Goal: Information Seeking & Learning: Learn about a topic

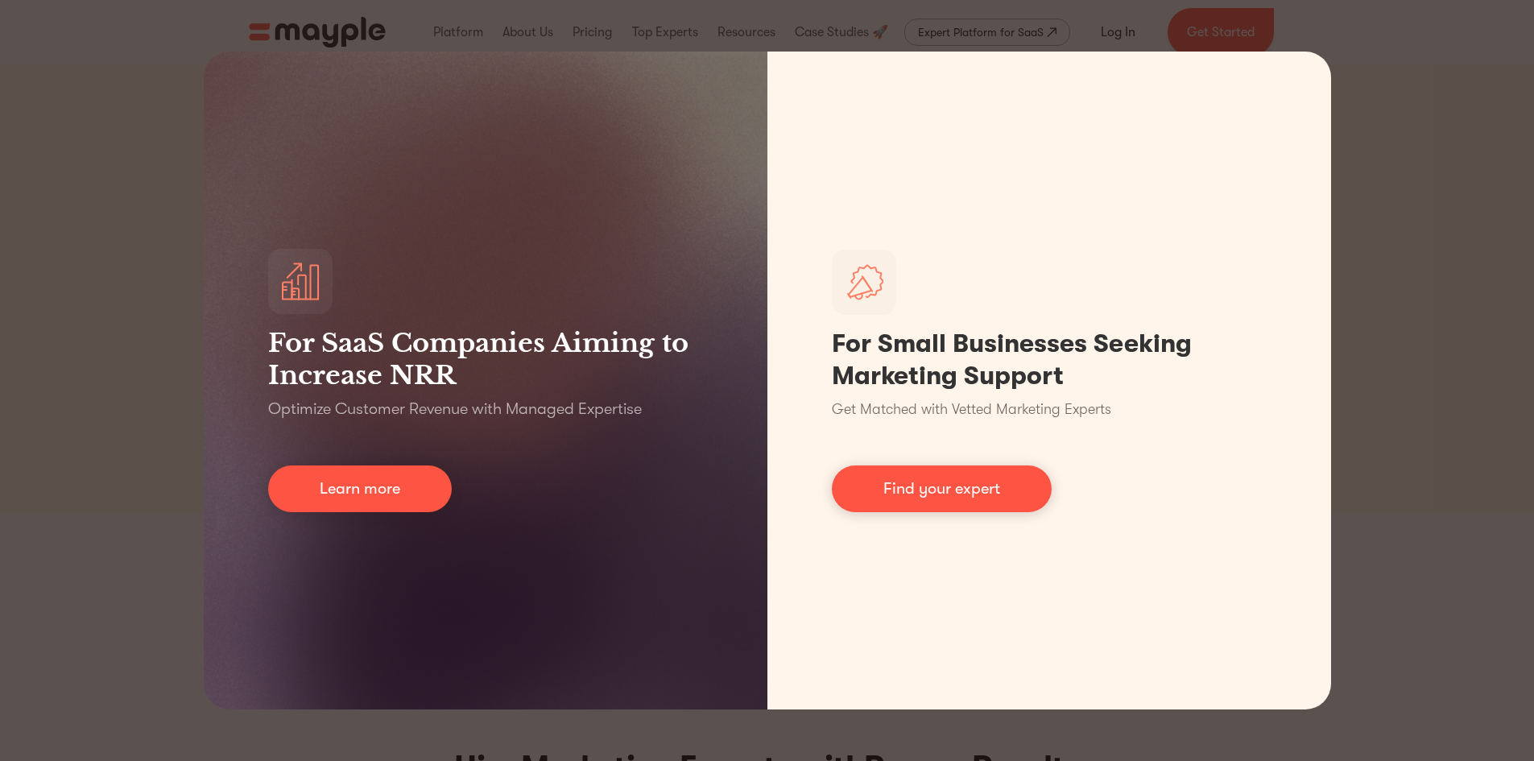
click at [1422, 322] on div "For SaaS Companies Aiming to Increase NRR Optimize Customer Revenue with Manage…" at bounding box center [767, 380] width 1534 height 761
click at [138, 337] on div "For SaaS Companies Aiming to Increase NRR Optimize Customer Revenue with Manage…" at bounding box center [767, 380] width 1534 height 761
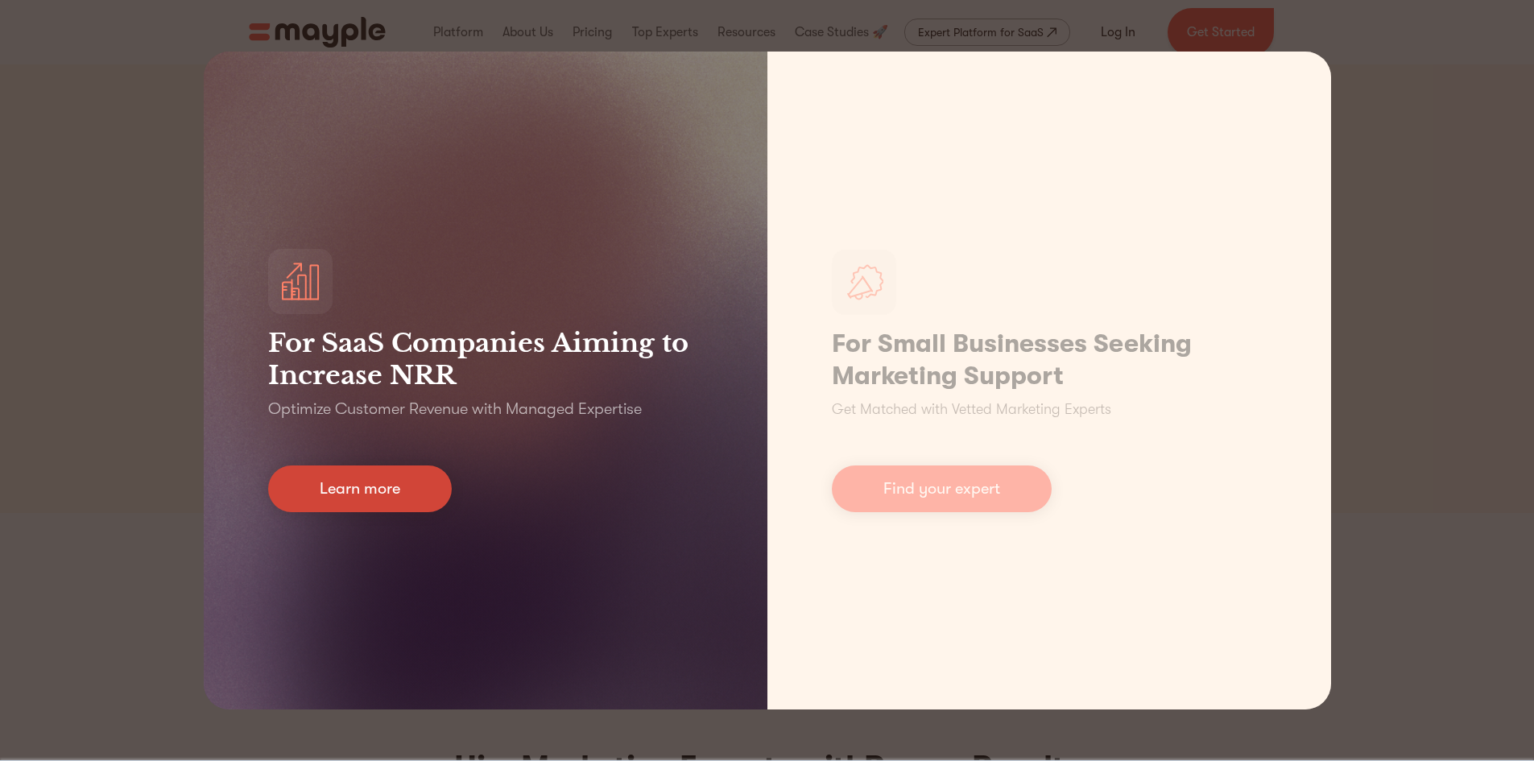
click at [329, 499] on link "Learn more" at bounding box center [360, 489] width 184 height 47
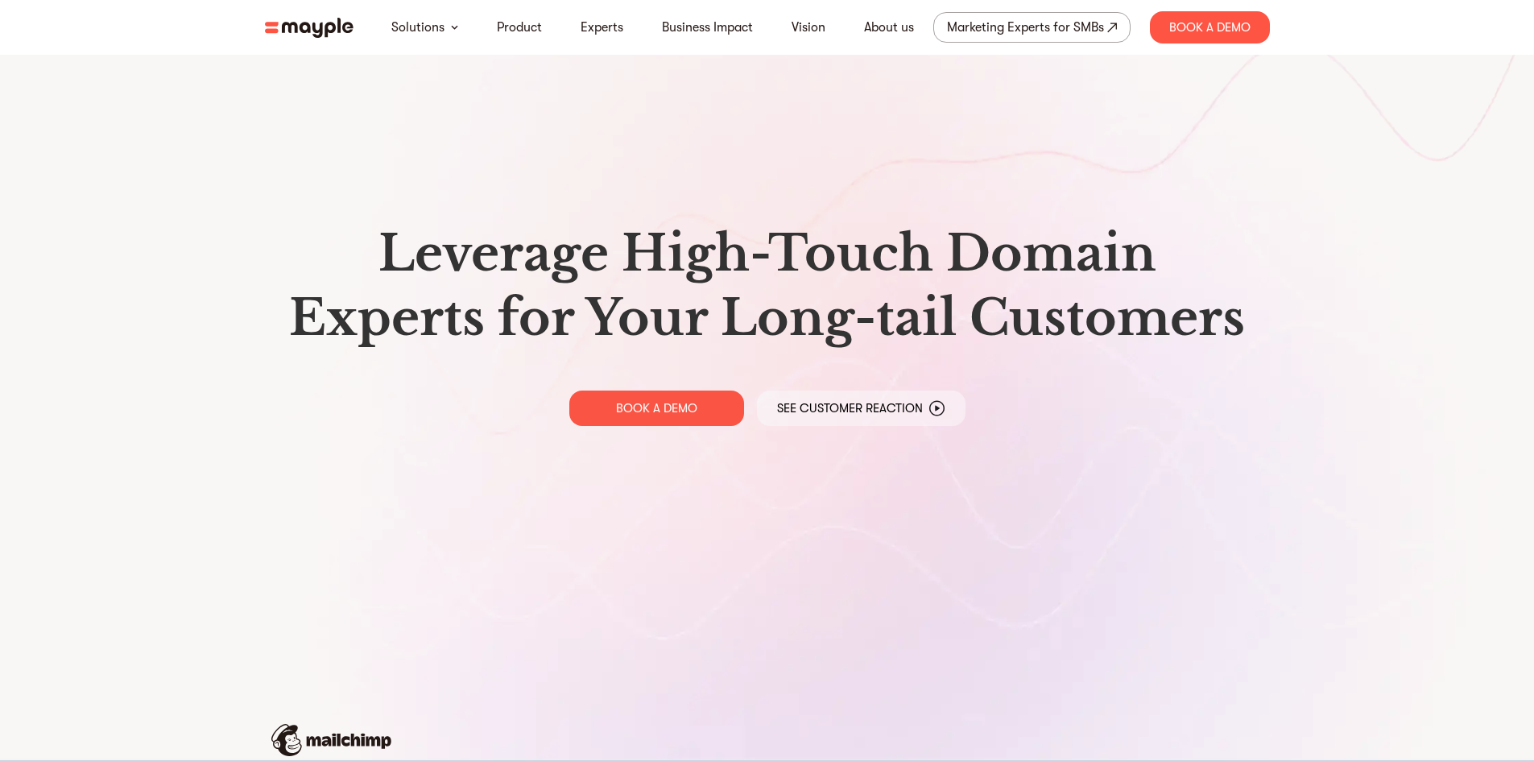
click at [126, 486] on section "Leverage High-Touch Domain Experts for Your Long-tail Customers BOOK A DEMO See…" at bounding box center [767, 640] width 1534 height 1280
